Goal: Transaction & Acquisition: Purchase product/service

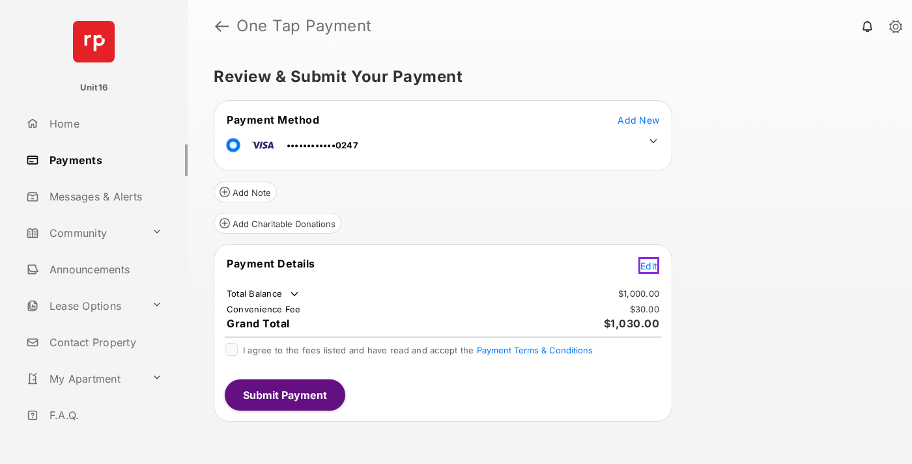
click at [651, 264] on span "Edit" at bounding box center [648, 266] width 17 height 11
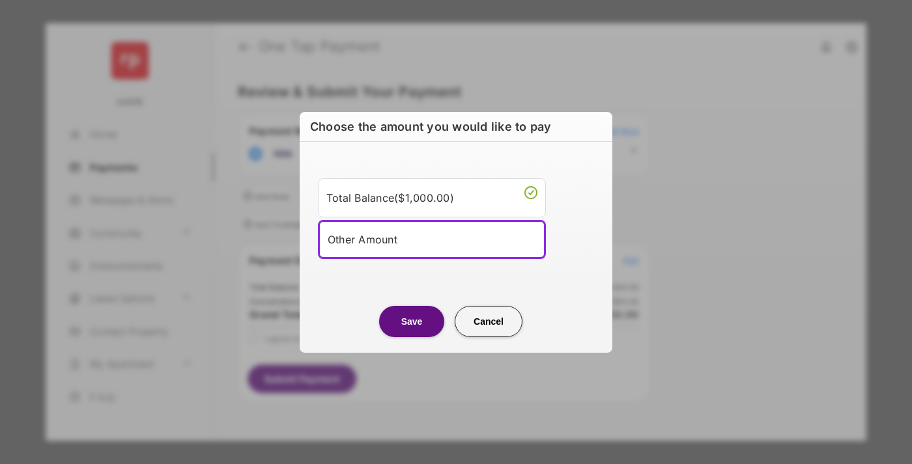
click at [432, 239] on div "Other Amount" at bounding box center [432, 240] width 208 height 20
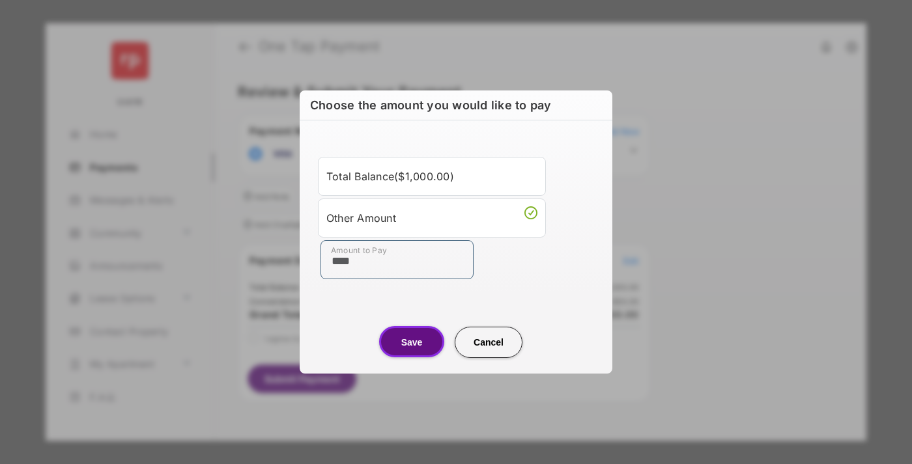
type input "****"
click at [412, 342] on button "Save" at bounding box center [411, 341] width 65 height 31
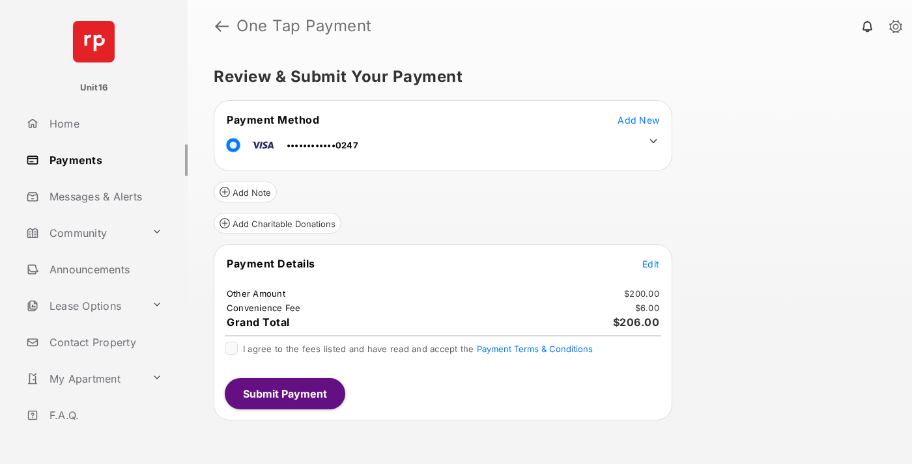
click at [653, 141] on icon at bounding box center [653, 141] width 12 height 12
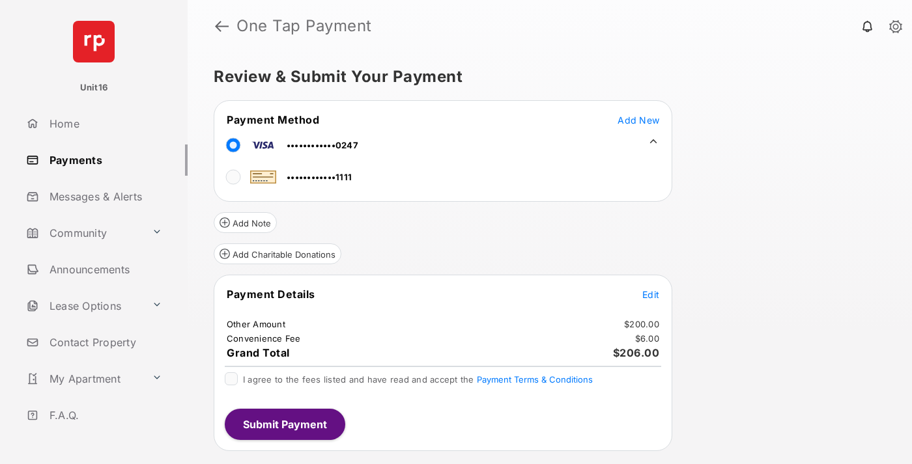
click at [651, 294] on span "Edit" at bounding box center [650, 294] width 17 height 11
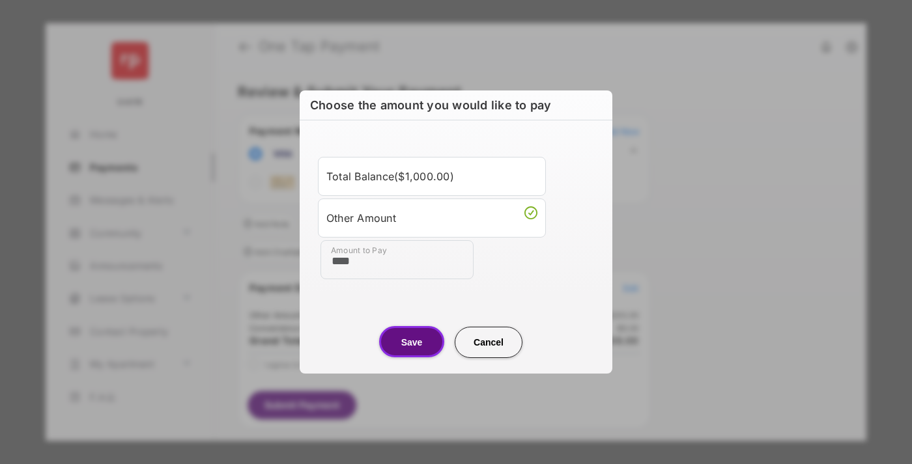
click at [412, 342] on button "Save" at bounding box center [411, 341] width 65 height 31
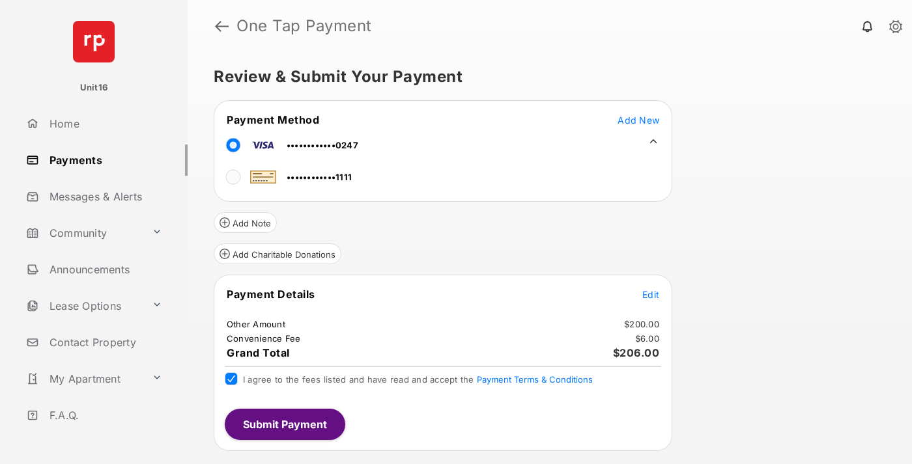
click at [284, 424] on button "Submit Payment" at bounding box center [285, 424] width 121 height 31
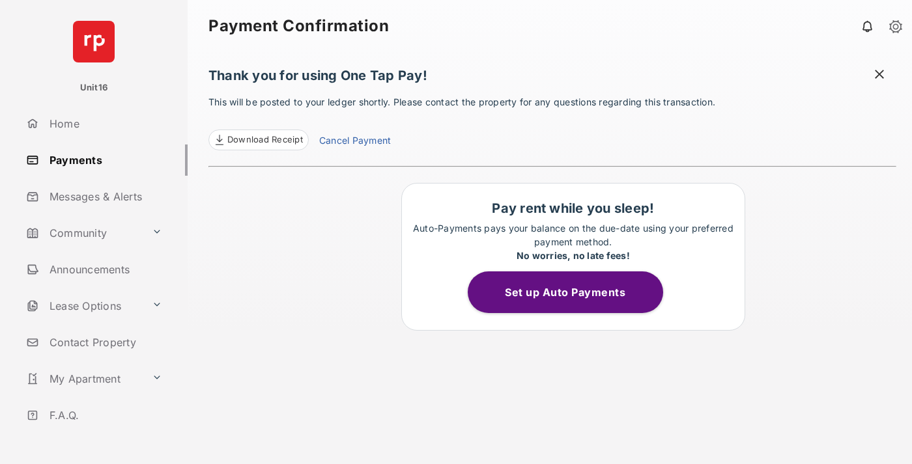
click at [354, 142] on link "Cancel Payment" at bounding box center [355, 142] width 72 height 17
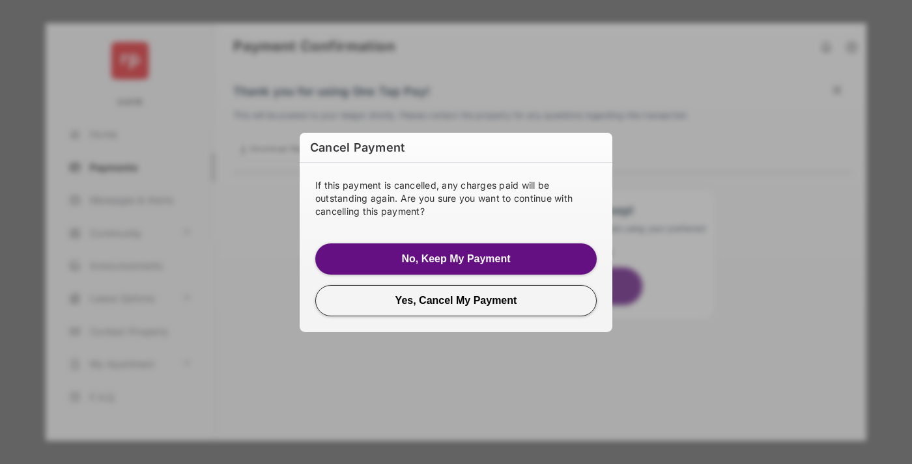
click at [456, 300] on button "Yes, Cancel My Payment" at bounding box center [455, 300] width 281 height 31
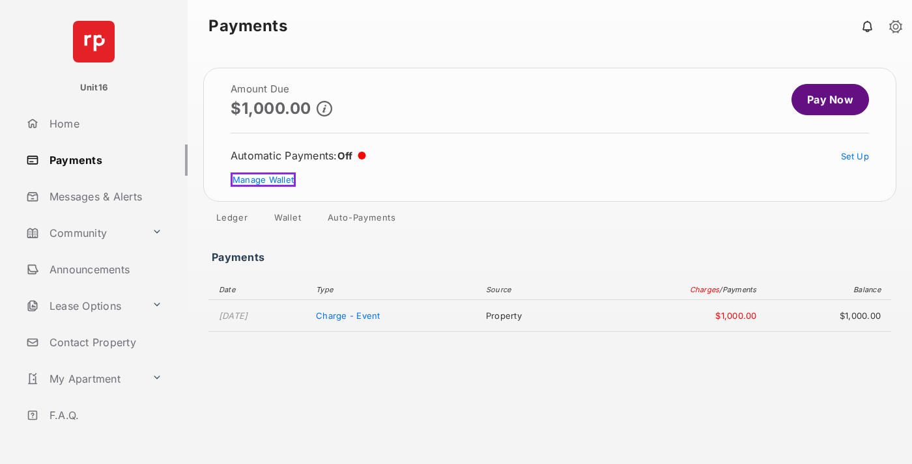
click at [261, 180] on link "Manage Wallet" at bounding box center [263, 180] width 65 height 14
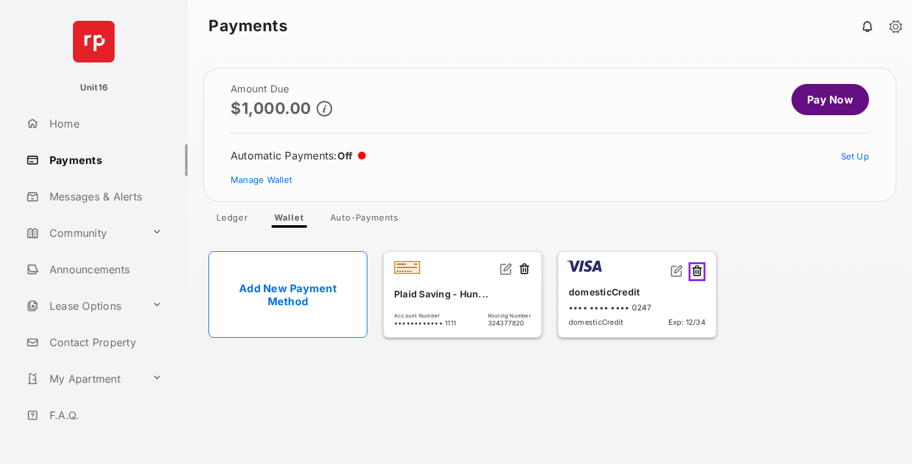
click at [699, 270] on button at bounding box center [697, 272] width 17 height 19
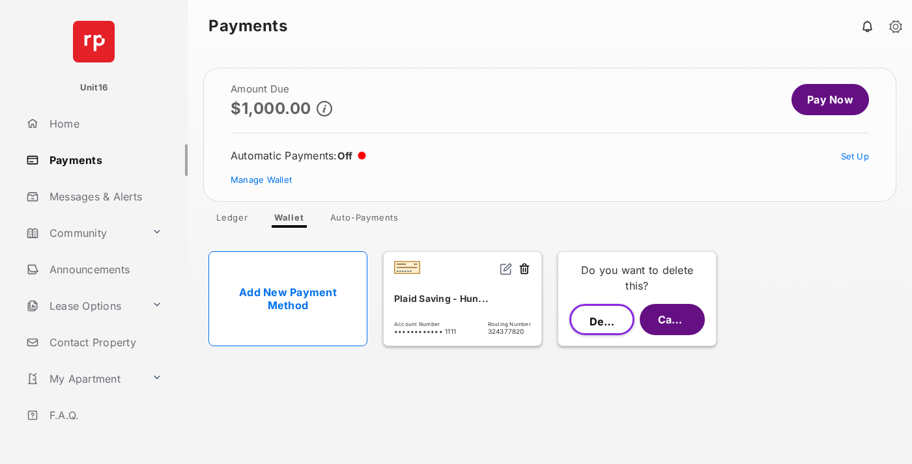
click at [602, 320] on button "Delete" at bounding box center [601, 319] width 65 height 31
